Goal: Navigation & Orientation: Find specific page/section

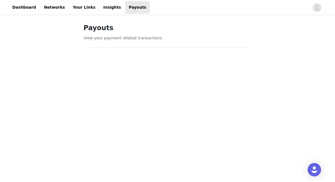
scroll to position [334, 0]
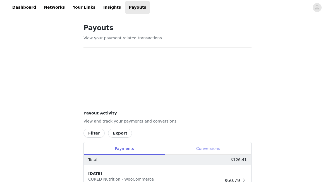
click at [204, 150] on div "Conversions" at bounding box center [208, 149] width 86 height 13
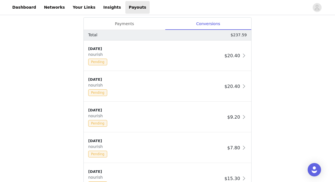
scroll to position [284, 0]
click at [102, 7] on link "Insights" at bounding box center [112, 7] width 24 height 13
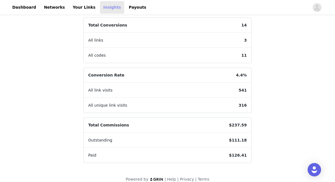
scroll to position [95, 0]
